Goal: Task Accomplishment & Management: Manage account settings

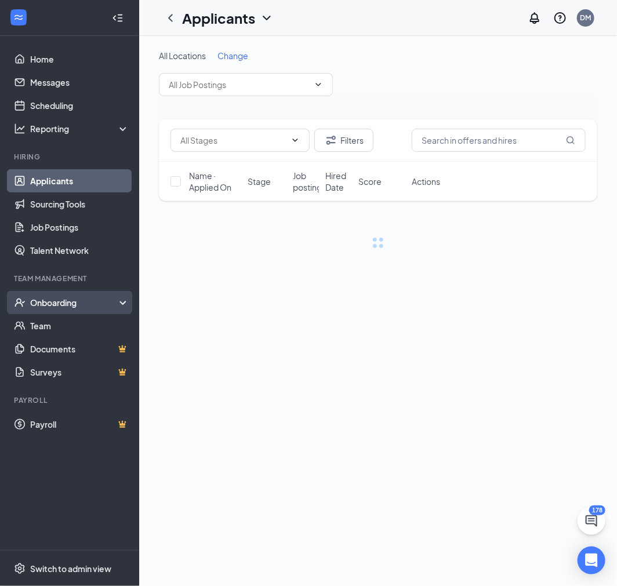
click at [67, 301] on div "Onboarding" at bounding box center [74, 303] width 89 height 12
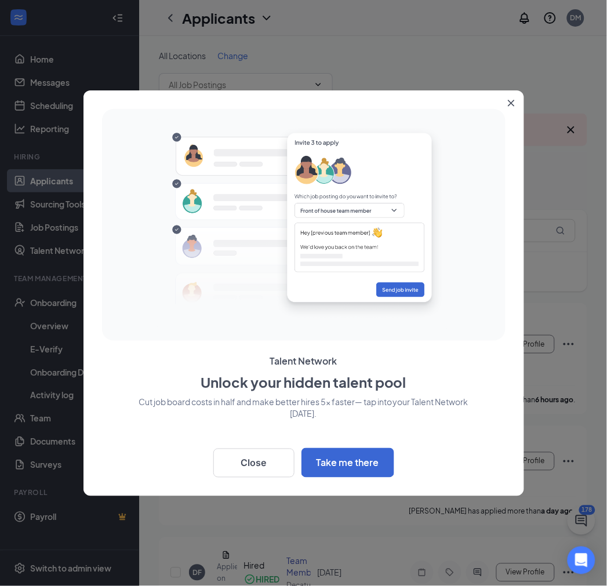
click at [508, 103] on icon "Close" at bounding box center [511, 103] width 7 height 7
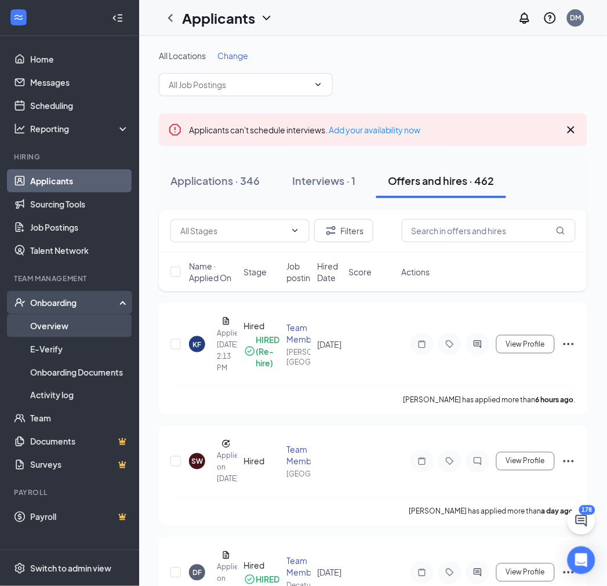
click at [50, 323] on link "Overview" at bounding box center [79, 325] width 99 height 23
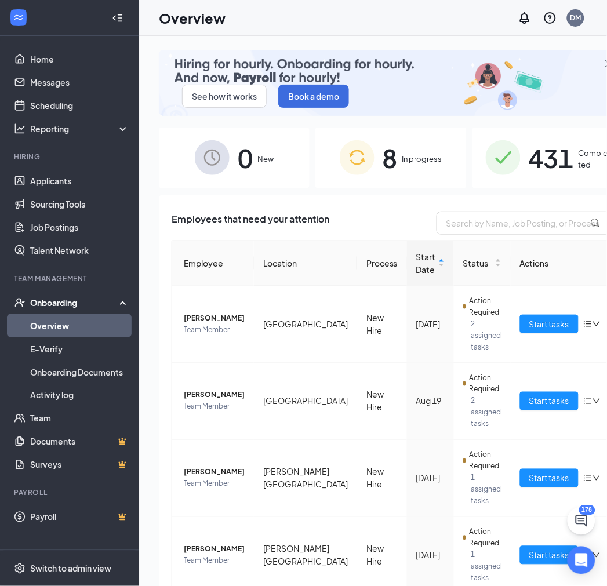
click at [408, 164] on div "8 In progress" at bounding box center [390, 158] width 151 height 61
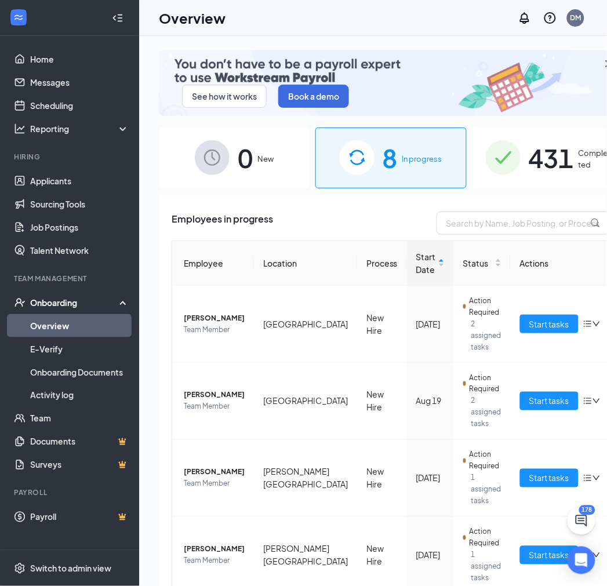
click at [529, 166] on span "431" at bounding box center [551, 158] width 45 height 40
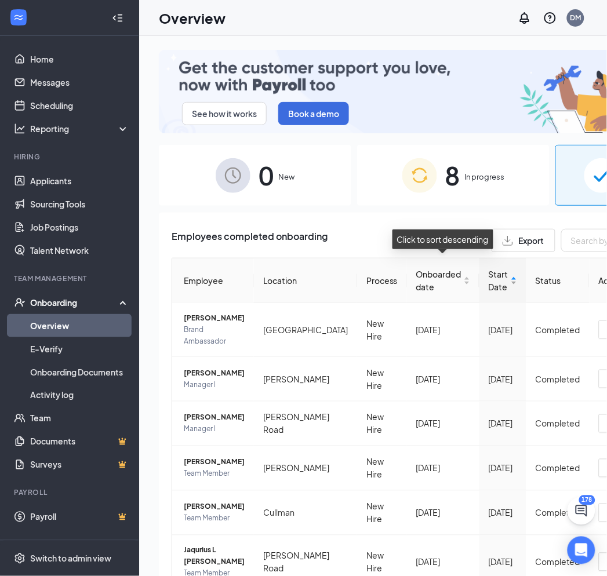
click at [489, 274] on div "Start Date" at bounding box center [503, 281] width 28 height 26
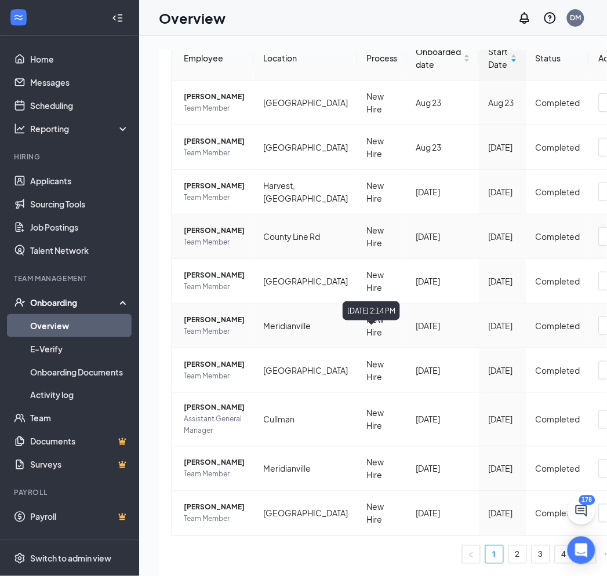
scroll to position [129, 0]
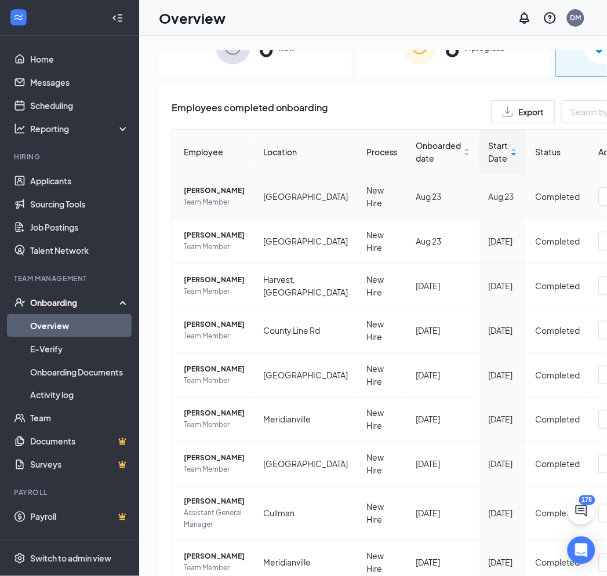
click at [195, 194] on span "[PERSON_NAME]" at bounding box center [214, 191] width 61 height 12
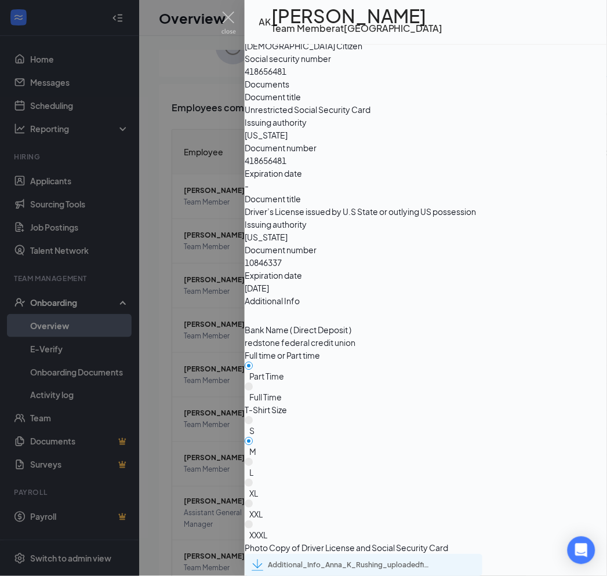
scroll to position [1594, 0]
click at [393, 561] on div "Additional_Info_Anna_K_Rushing_uploadedfile_20250823.pdf.pdf" at bounding box center [349, 565] width 162 height 9
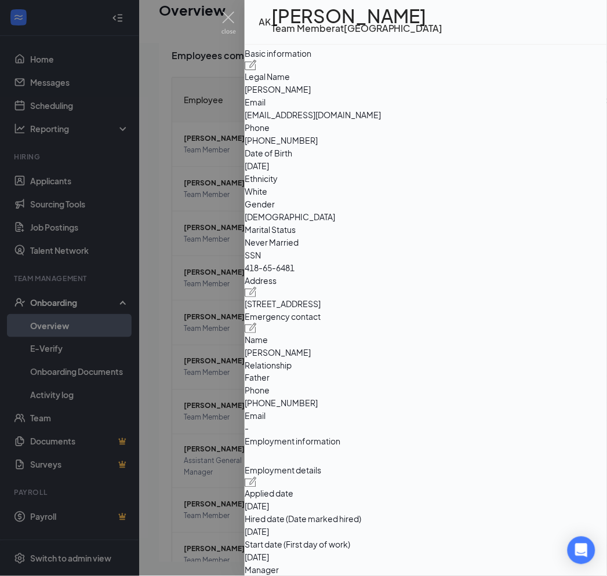
scroll to position [0, 0]
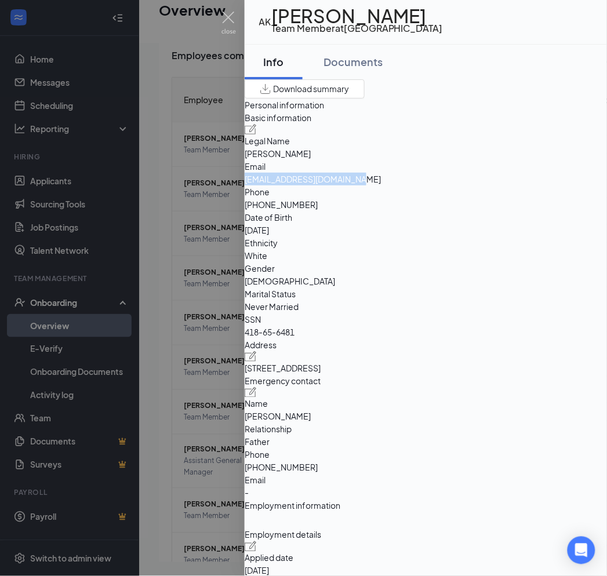
drag, startPoint x: 403, startPoint y: 217, endPoint x: 532, endPoint y: 221, distance: 128.8
click at [532, 185] on div "Email [EMAIL_ADDRESS][DOMAIN_NAME]" at bounding box center [426, 173] width 362 height 26
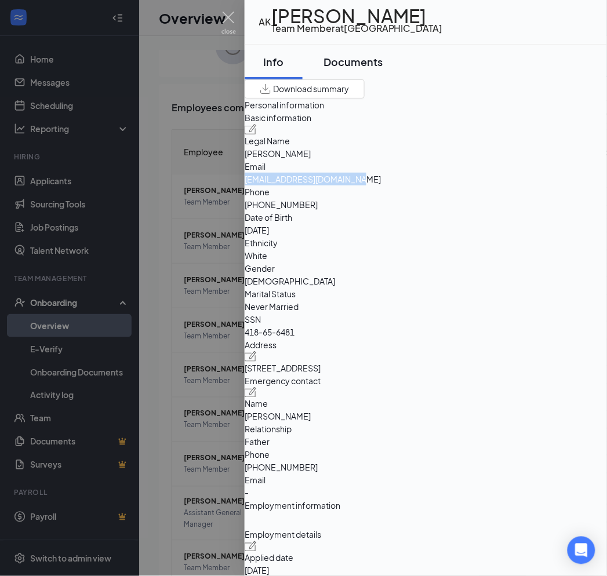
click at [363, 65] on div "Documents" at bounding box center [352, 61] width 59 height 14
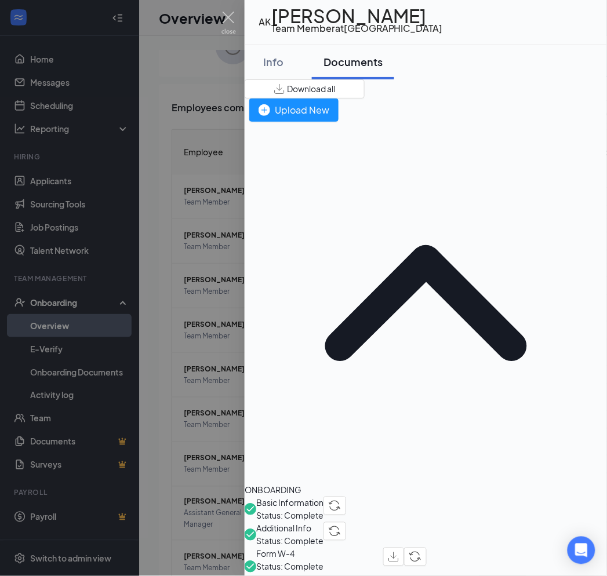
click at [335, 95] on span "Download all" at bounding box center [311, 89] width 48 height 12
click at [291, 64] on div "Info" at bounding box center [273, 61] width 35 height 14
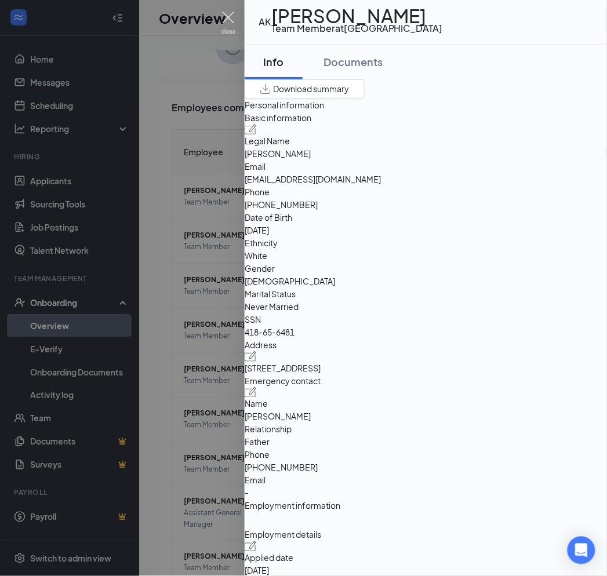
click at [223, 14] on img at bounding box center [228, 23] width 14 height 23
